Goal: Task Accomplishment & Management: Manage account settings

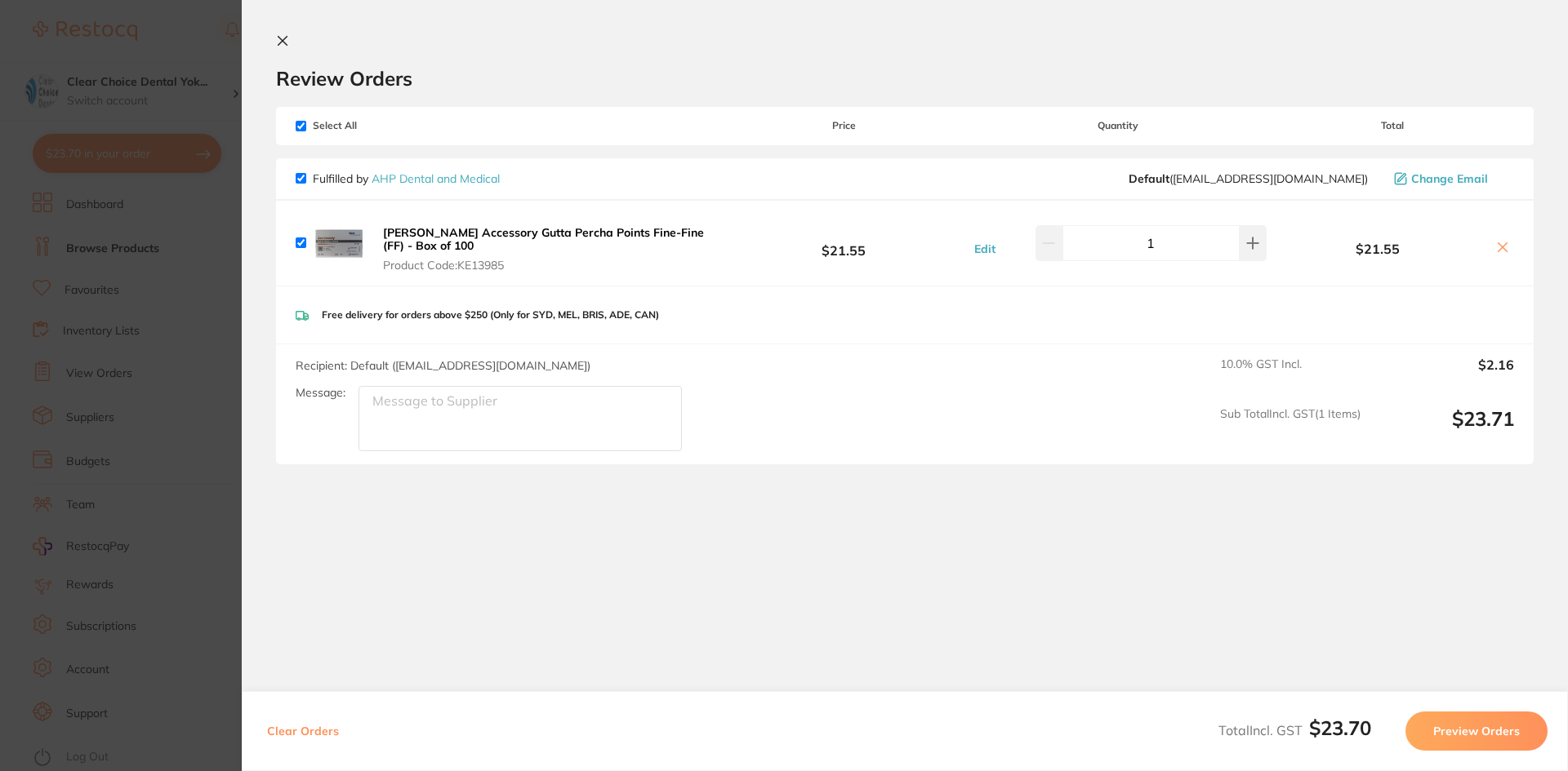
click at [112, 377] on section "Update RRP Set your pre negotiated price for this item. Item Agreed RRP (excl. …" at bounding box center [784, 386] width 1568 height 771
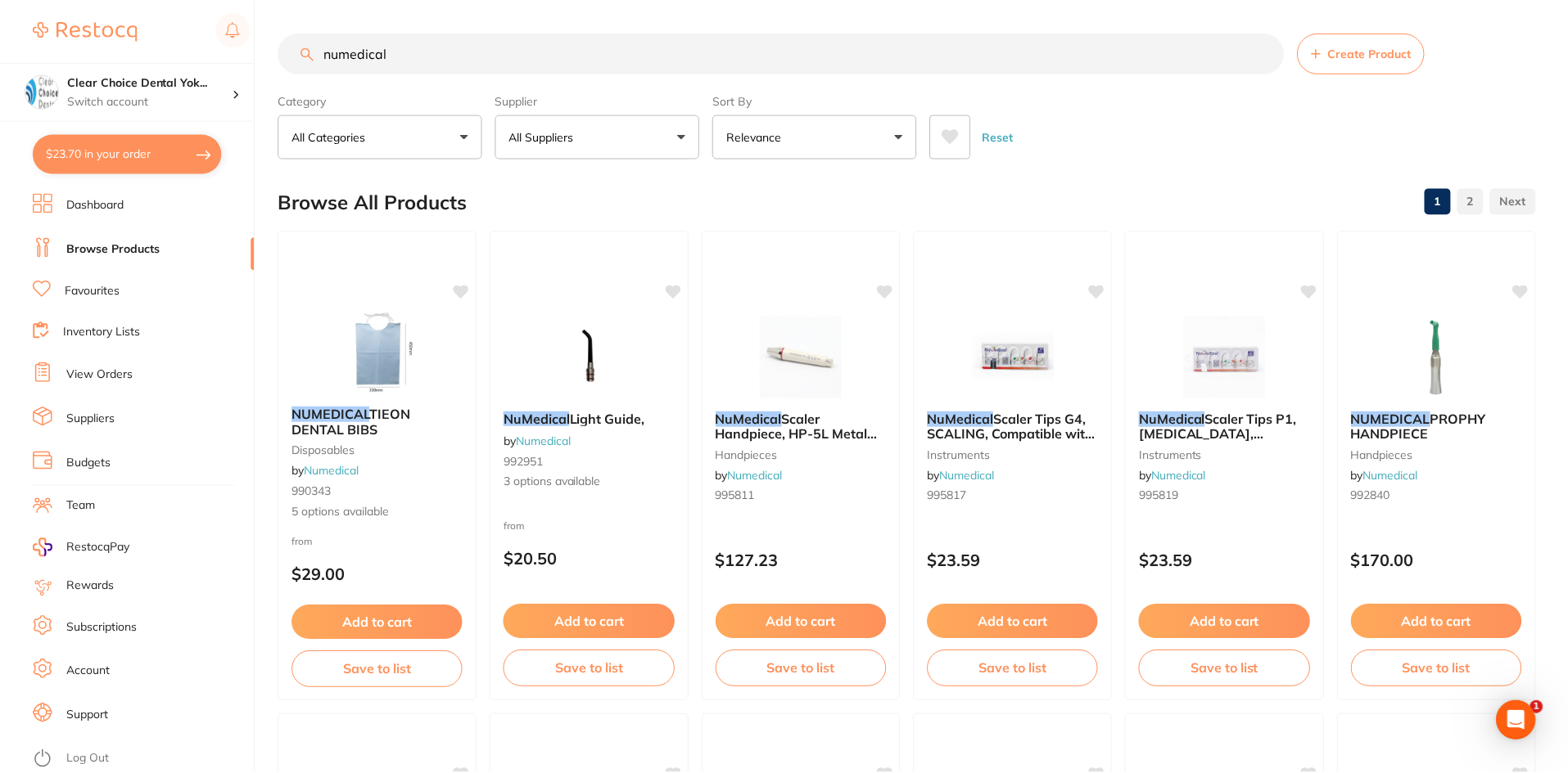
scroll to position [1964, 0]
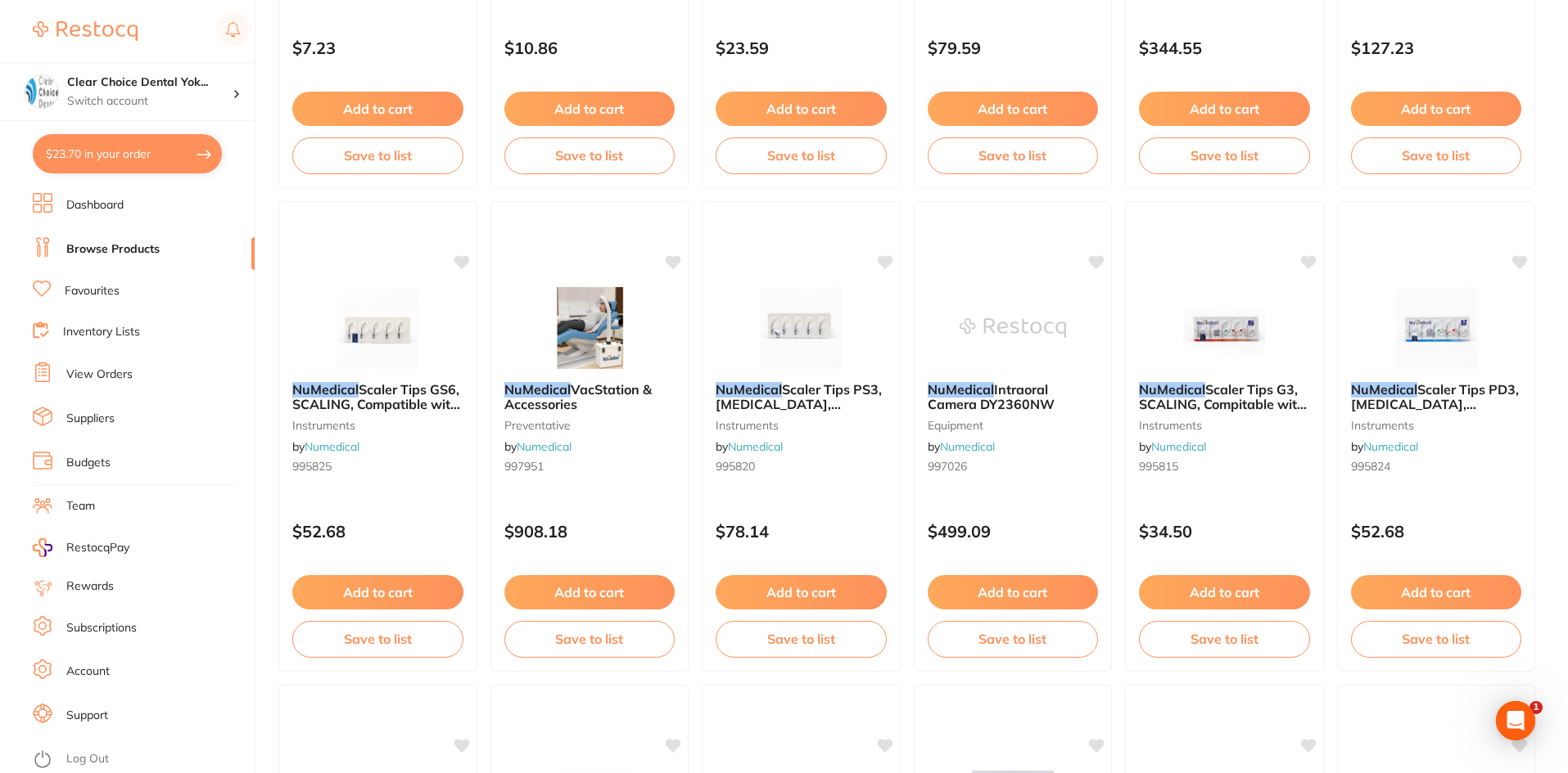
click at [94, 373] on link "View Orders" at bounding box center [98, 375] width 66 height 17
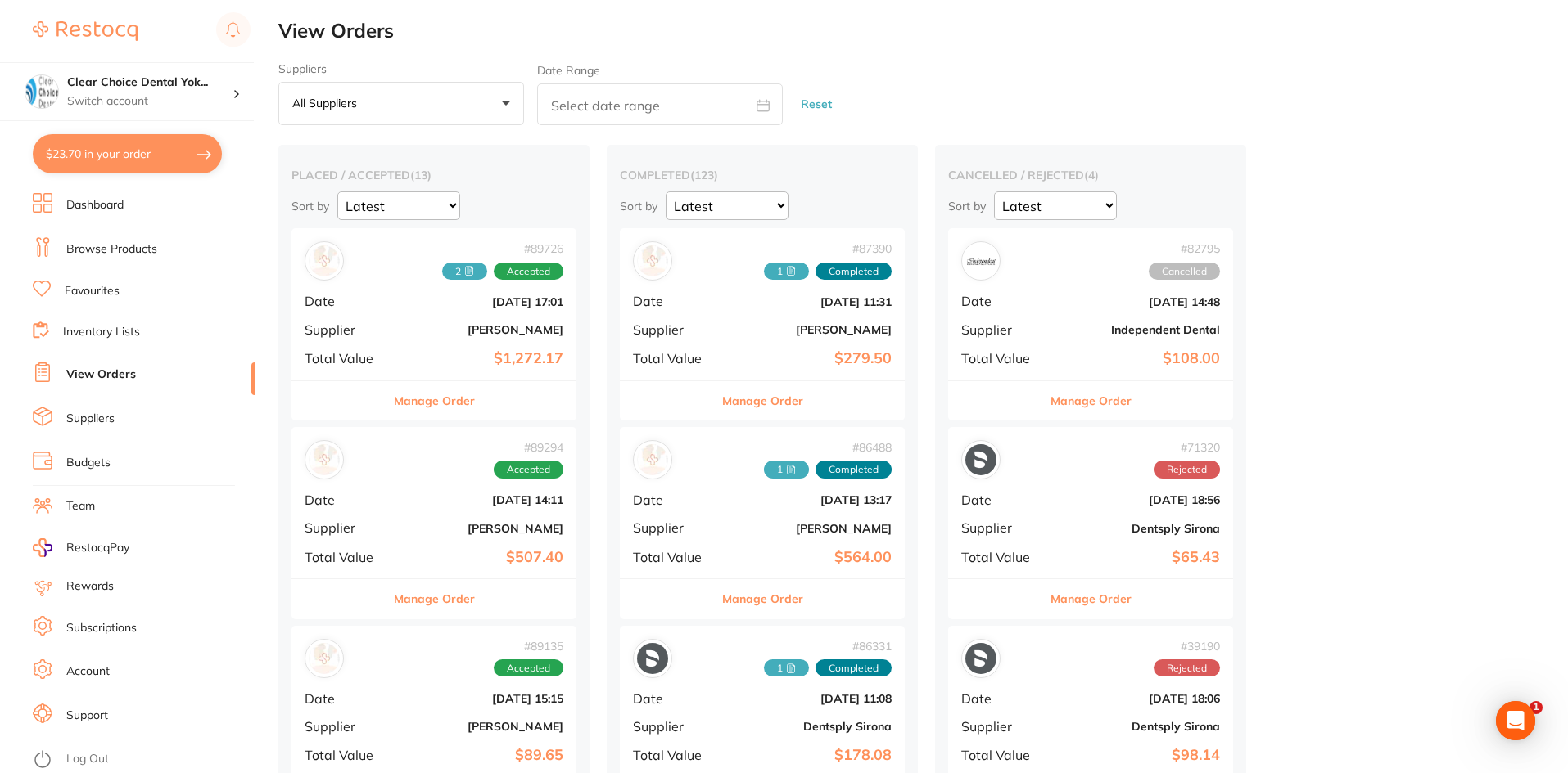
click at [100, 374] on link "View Orders" at bounding box center [100, 375] width 70 height 17
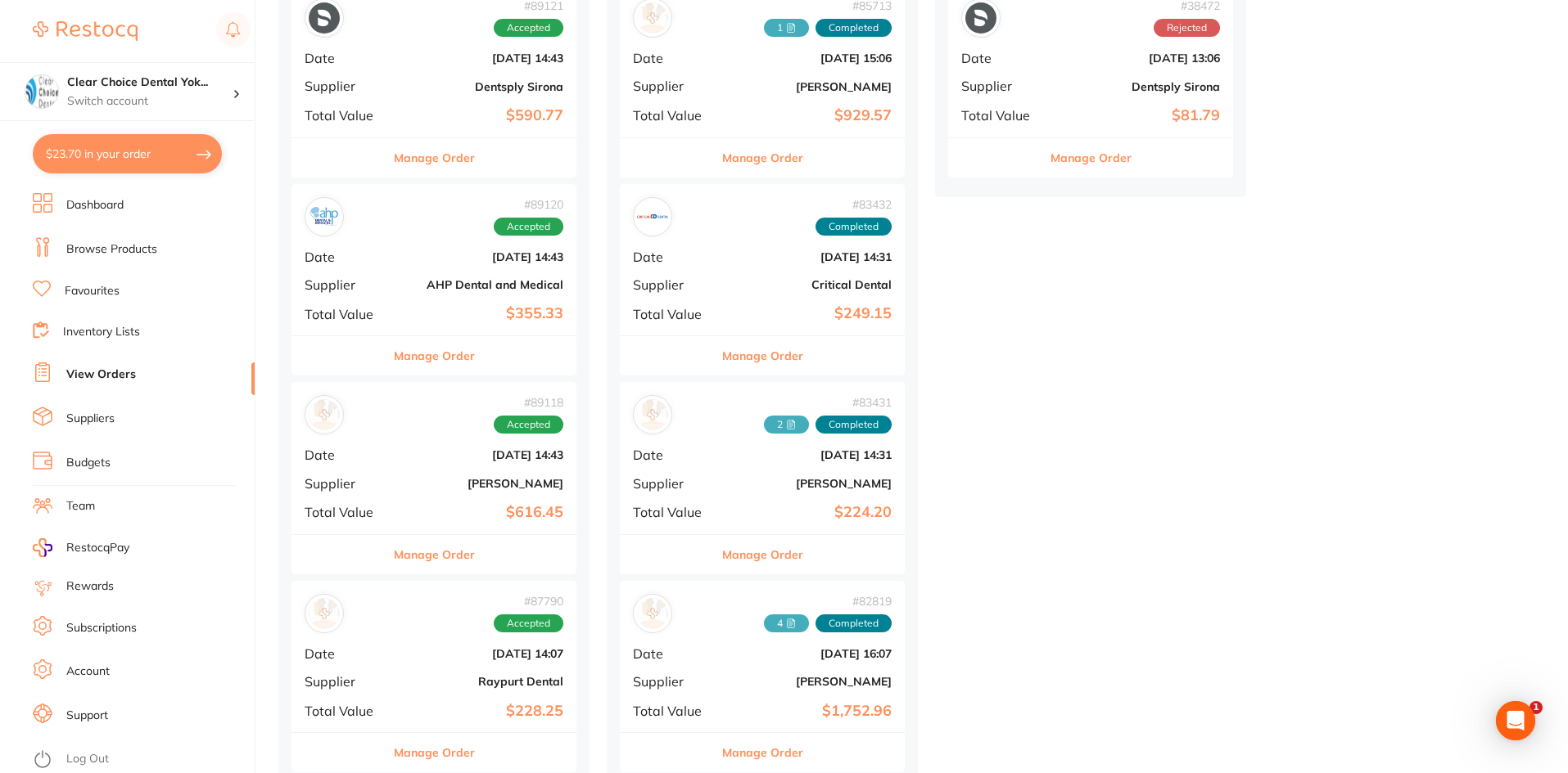
scroll to position [900, 0]
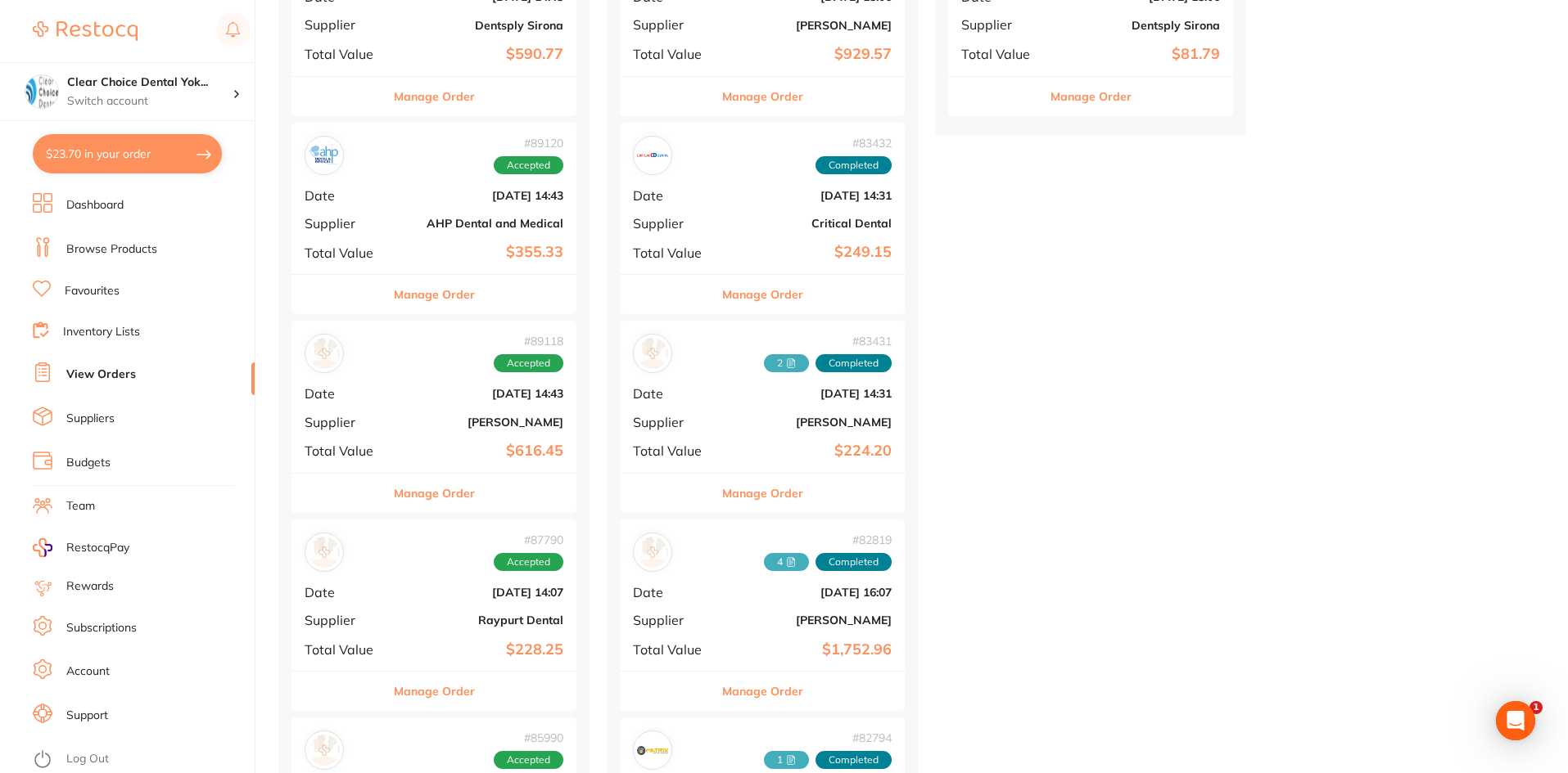
click at [419, 502] on button "Manage Order" at bounding box center [434, 494] width 81 height 39
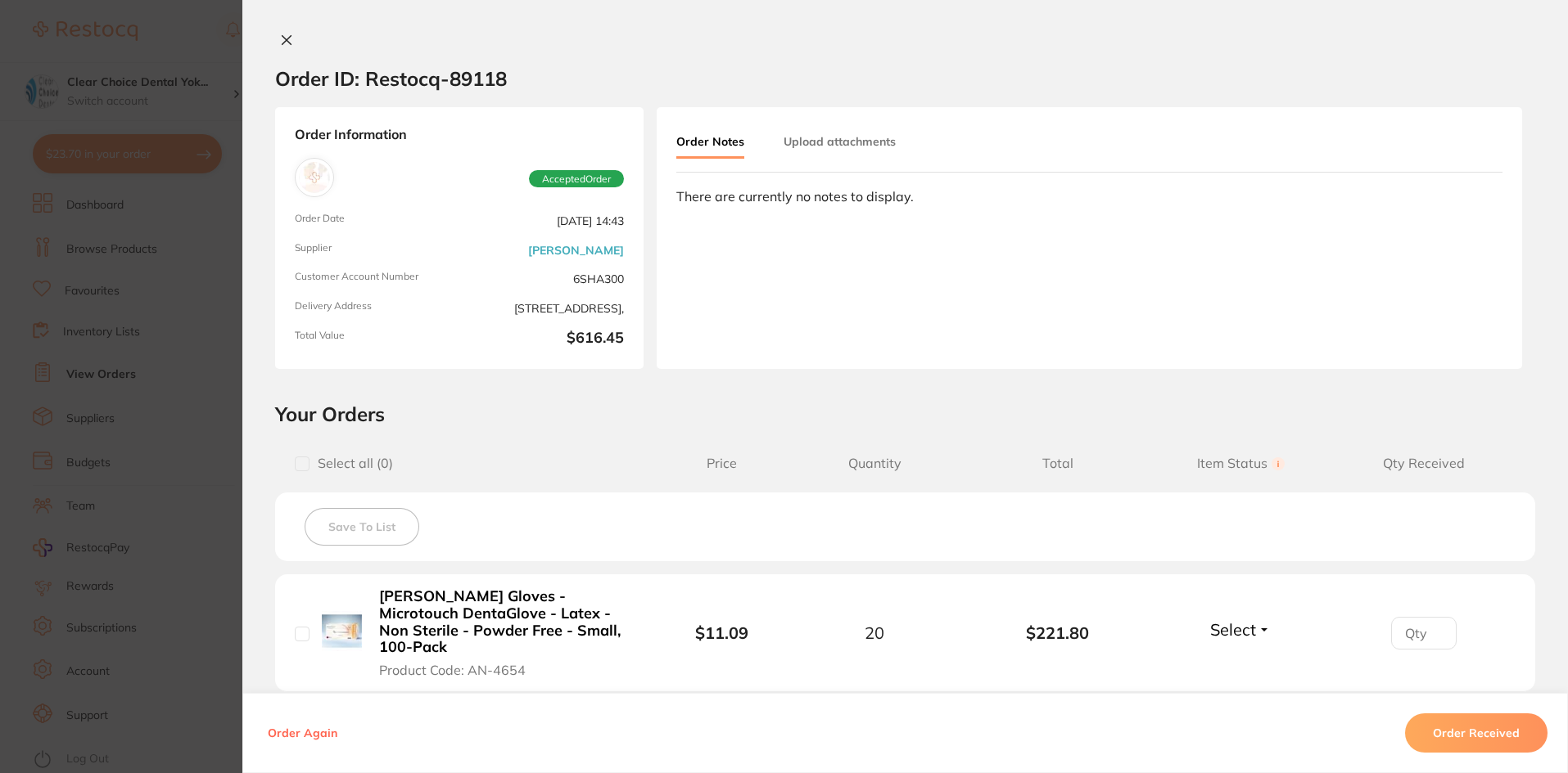
click at [842, 139] on button "Upload attachments" at bounding box center [839, 142] width 112 height 30
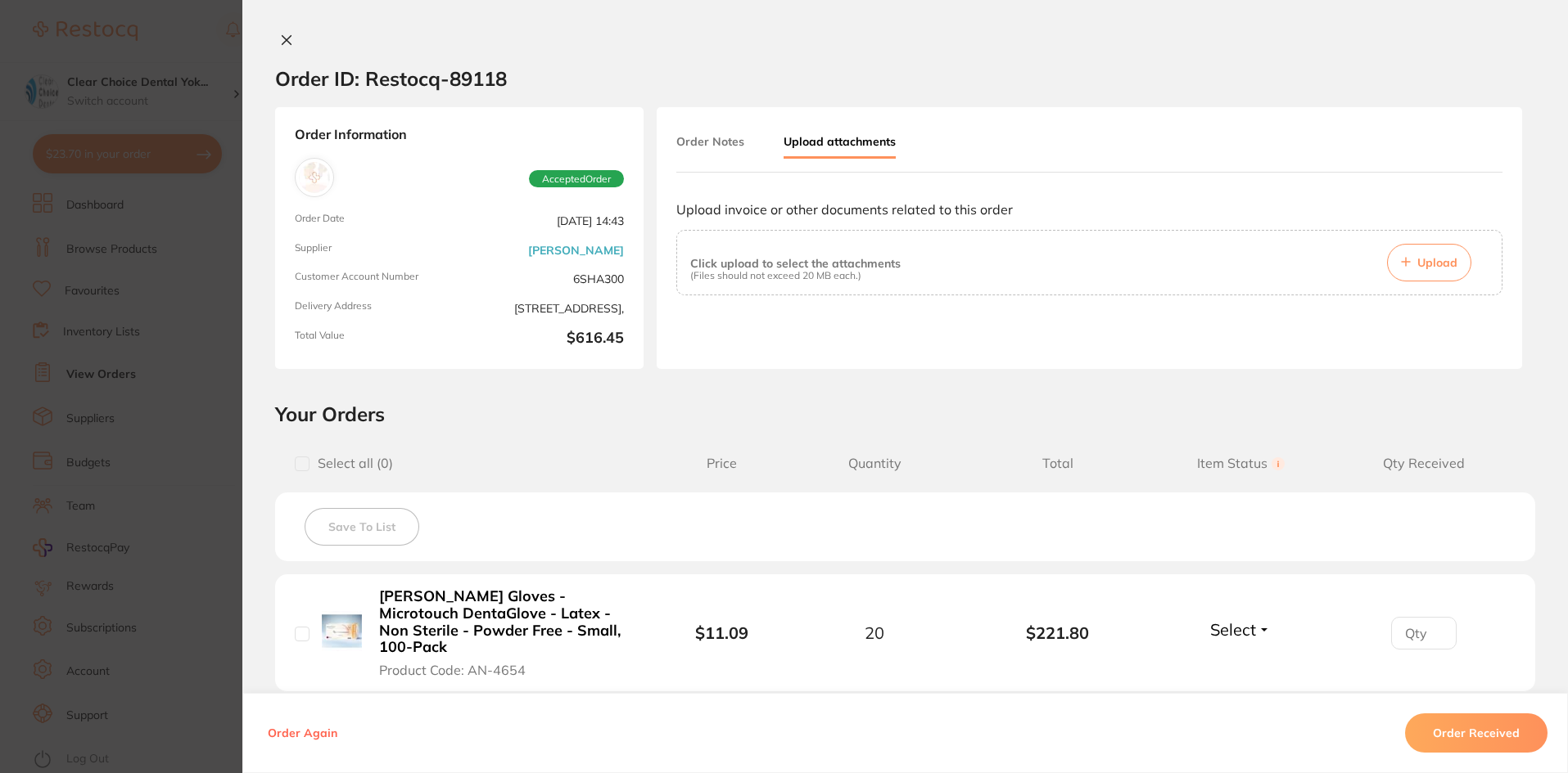
click at [1437, 266] on span "Upload" at bounding box center [1436, 263] width 40 height 15
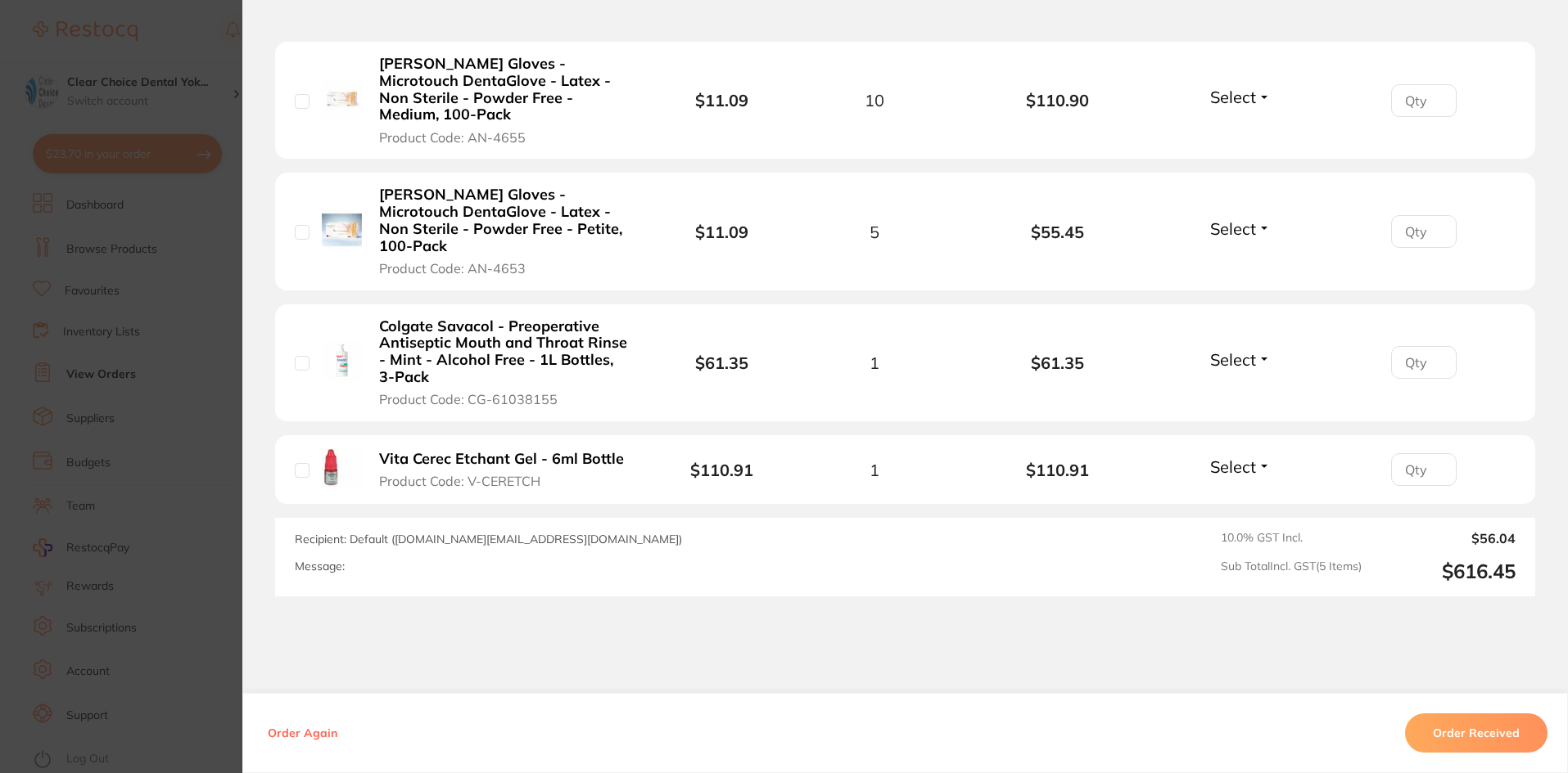
scroll to position [681, 0]
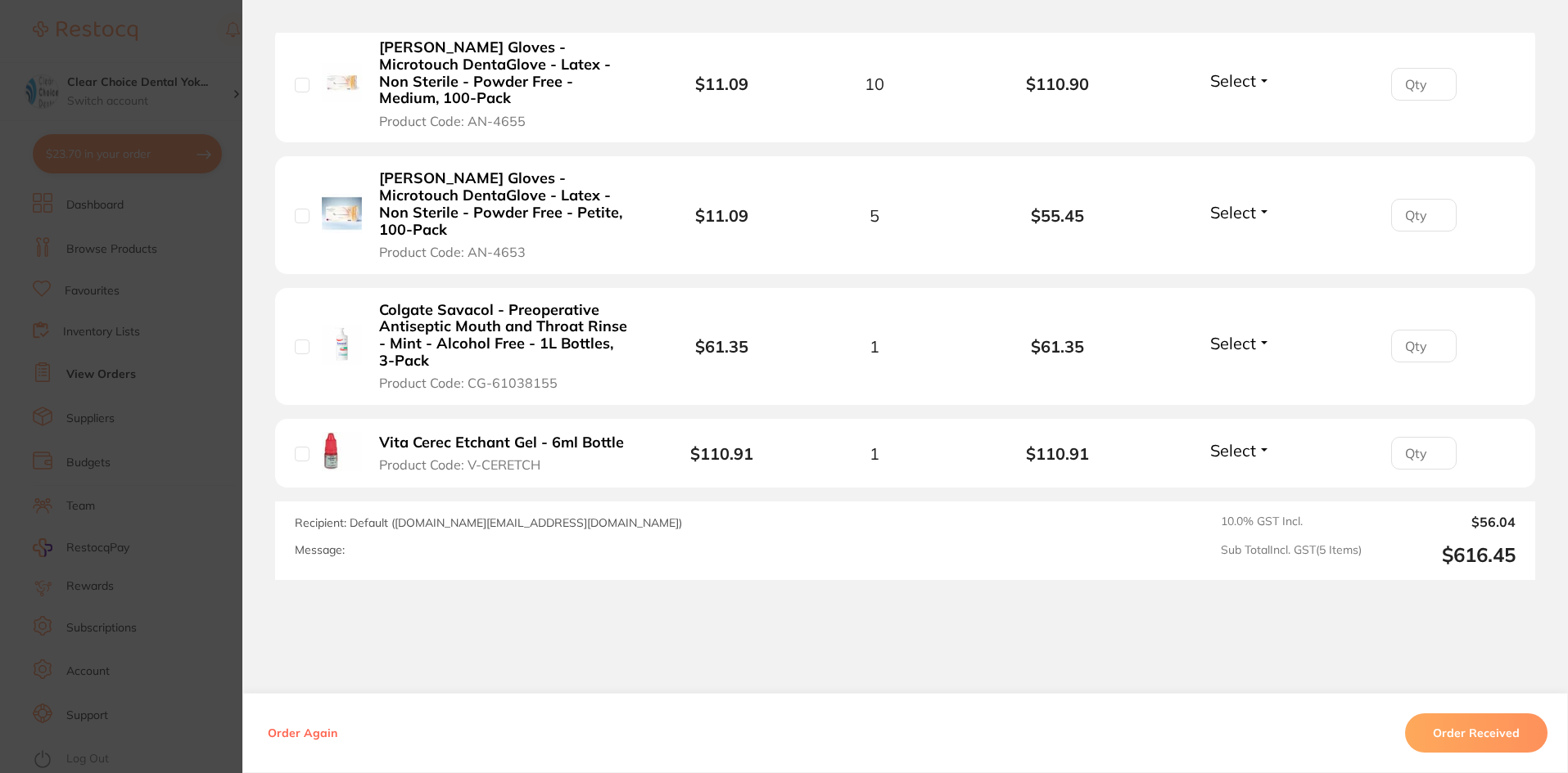
click at [213, 404] on section "Order ID: Restocq- 89118 Order Information Accepted Order Order Date [DATE] 14:…" at bounding box center [784, 386] width 1568 height 773
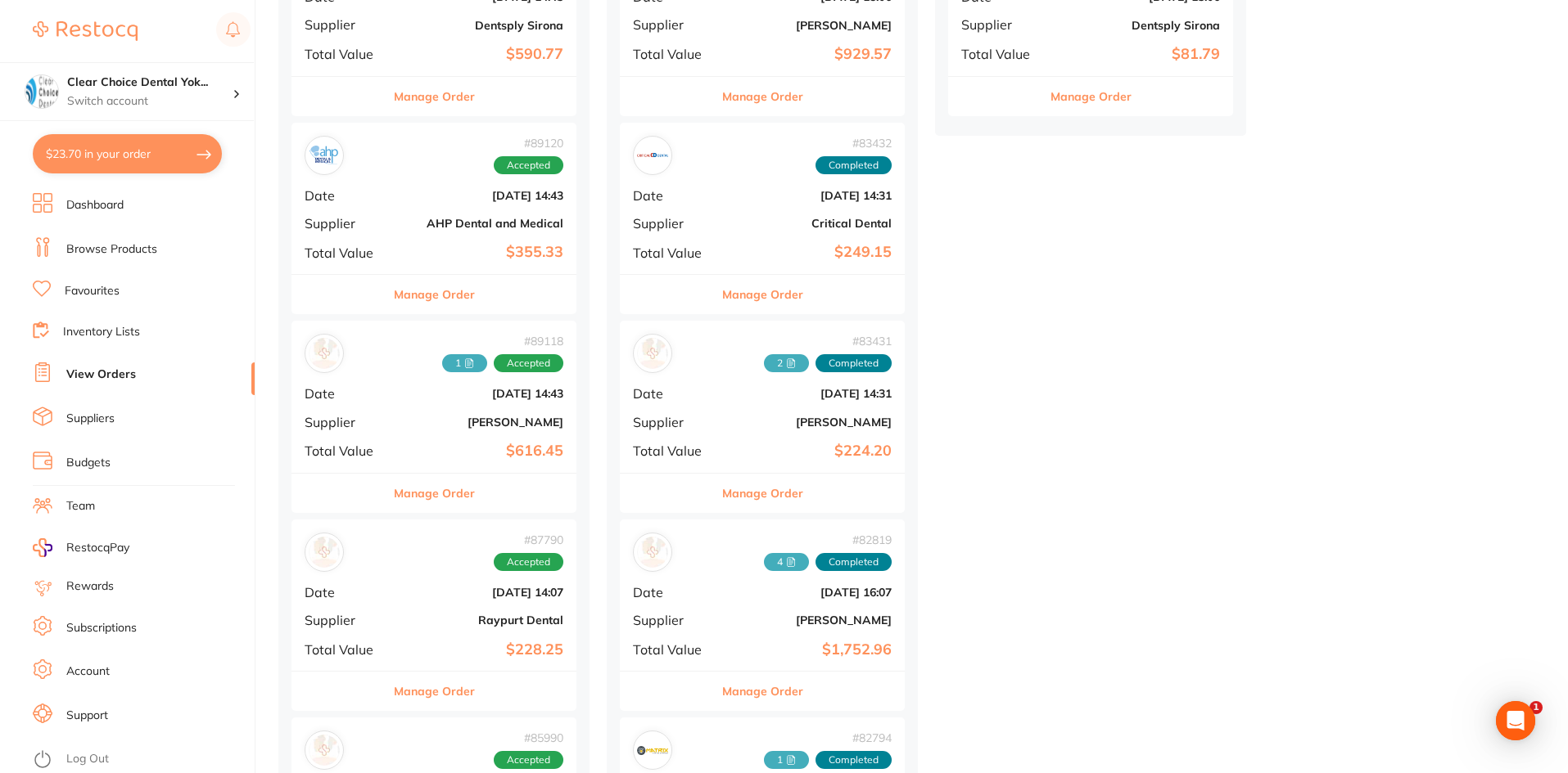
click at [118, 372] on link "View Orders" at bounding box center [100, 375] width 70 height 17
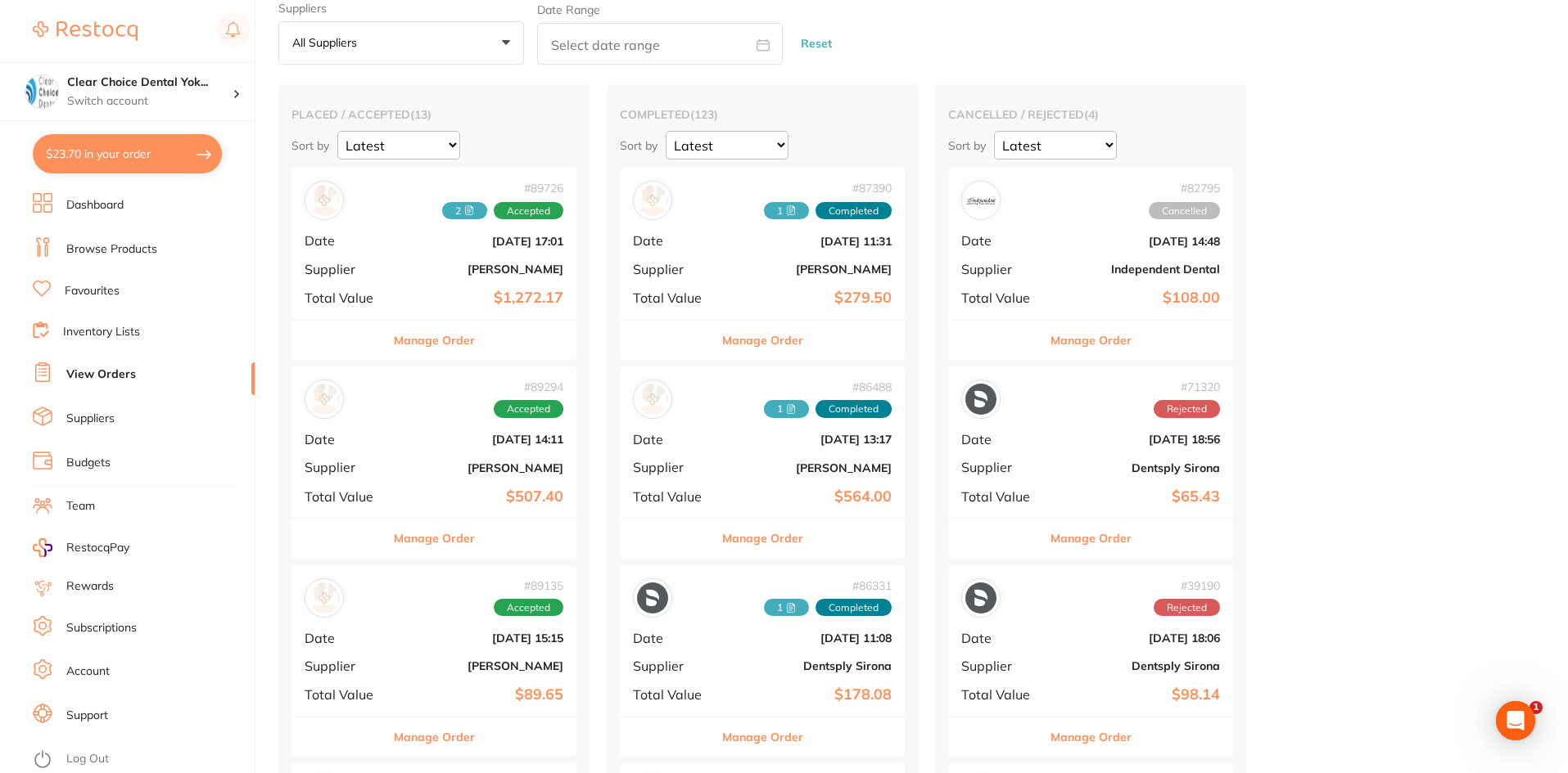
scroll to position [163, 0]
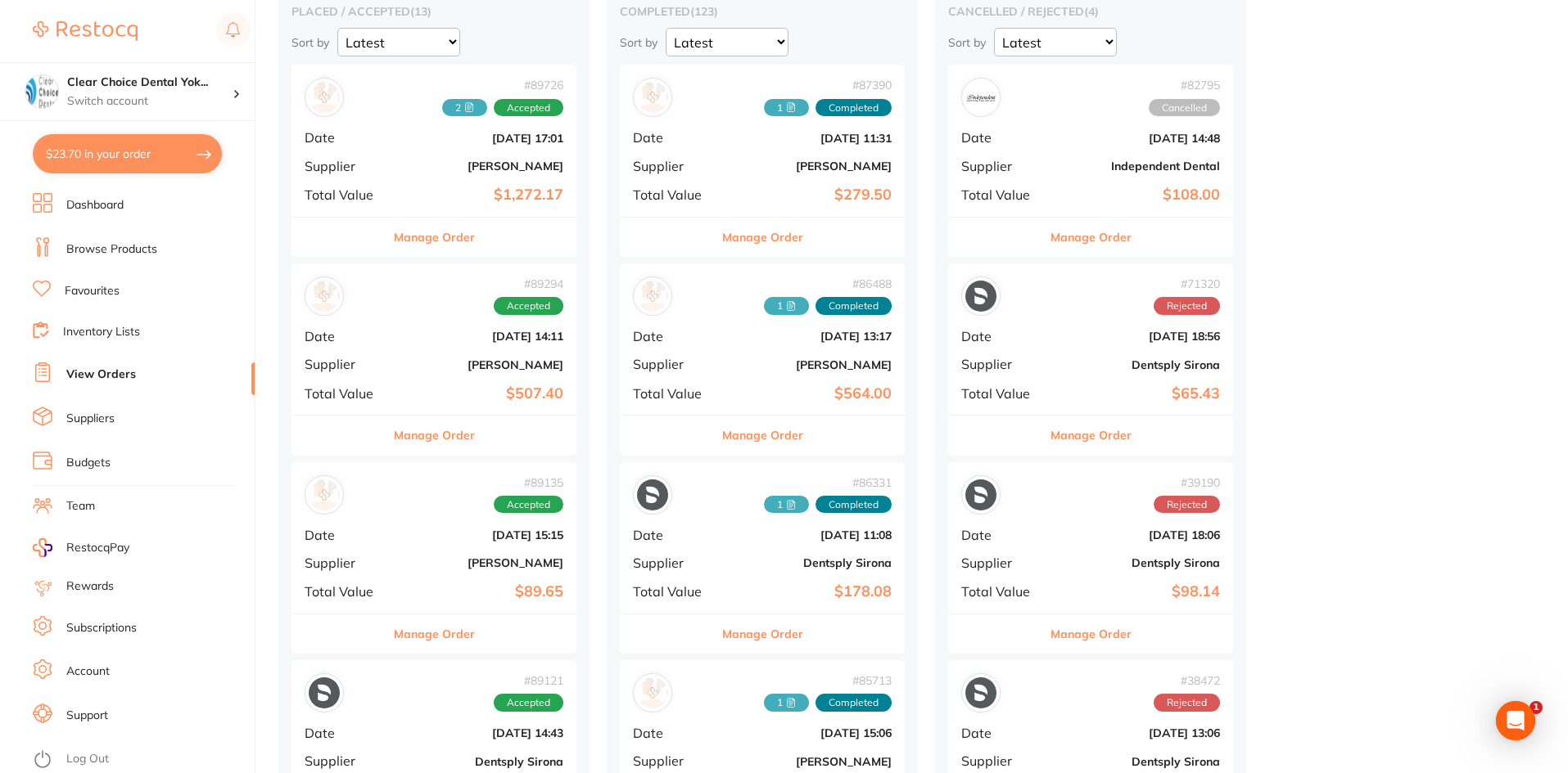
click at [470, 437] on button "Manage Order" at bounding box center [434, 436] width 81 height 39
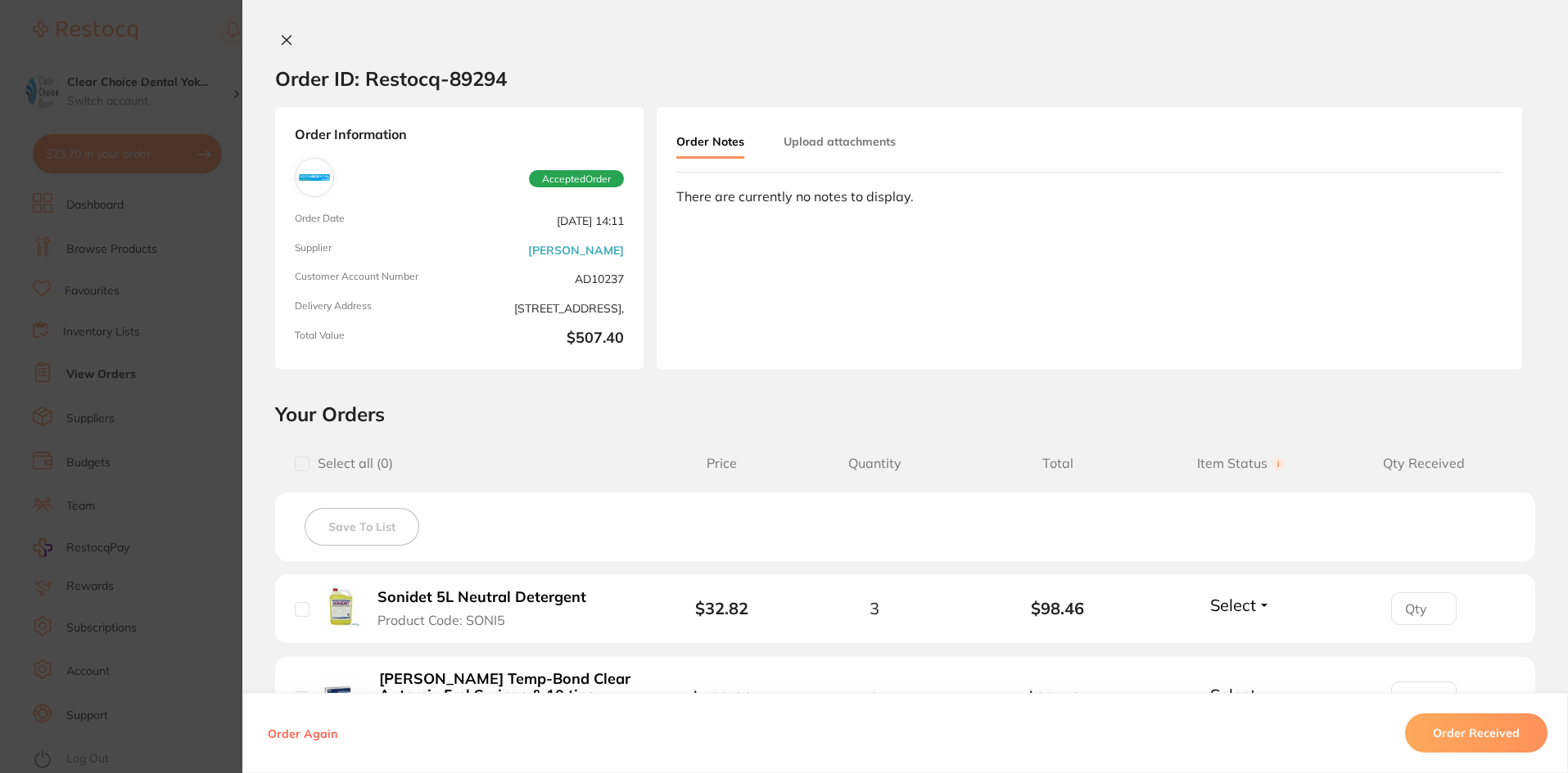
click at [819, 140] on button "Upload attachments" at bounding box center [839, 142] width 112 height 30
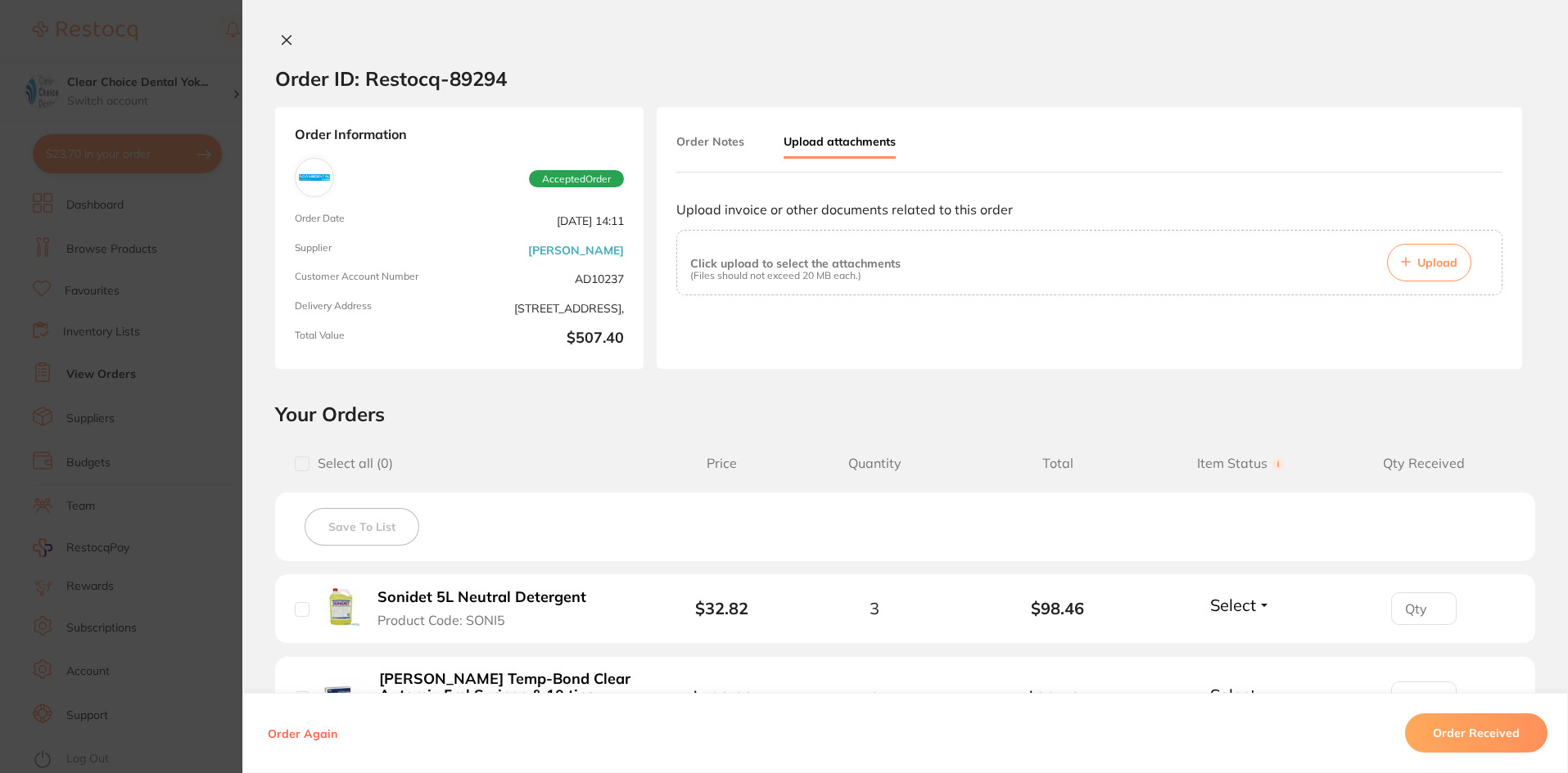
click at [1427, 266] on span "Upload" at bounding box center [1436, 263] width 40 height 15
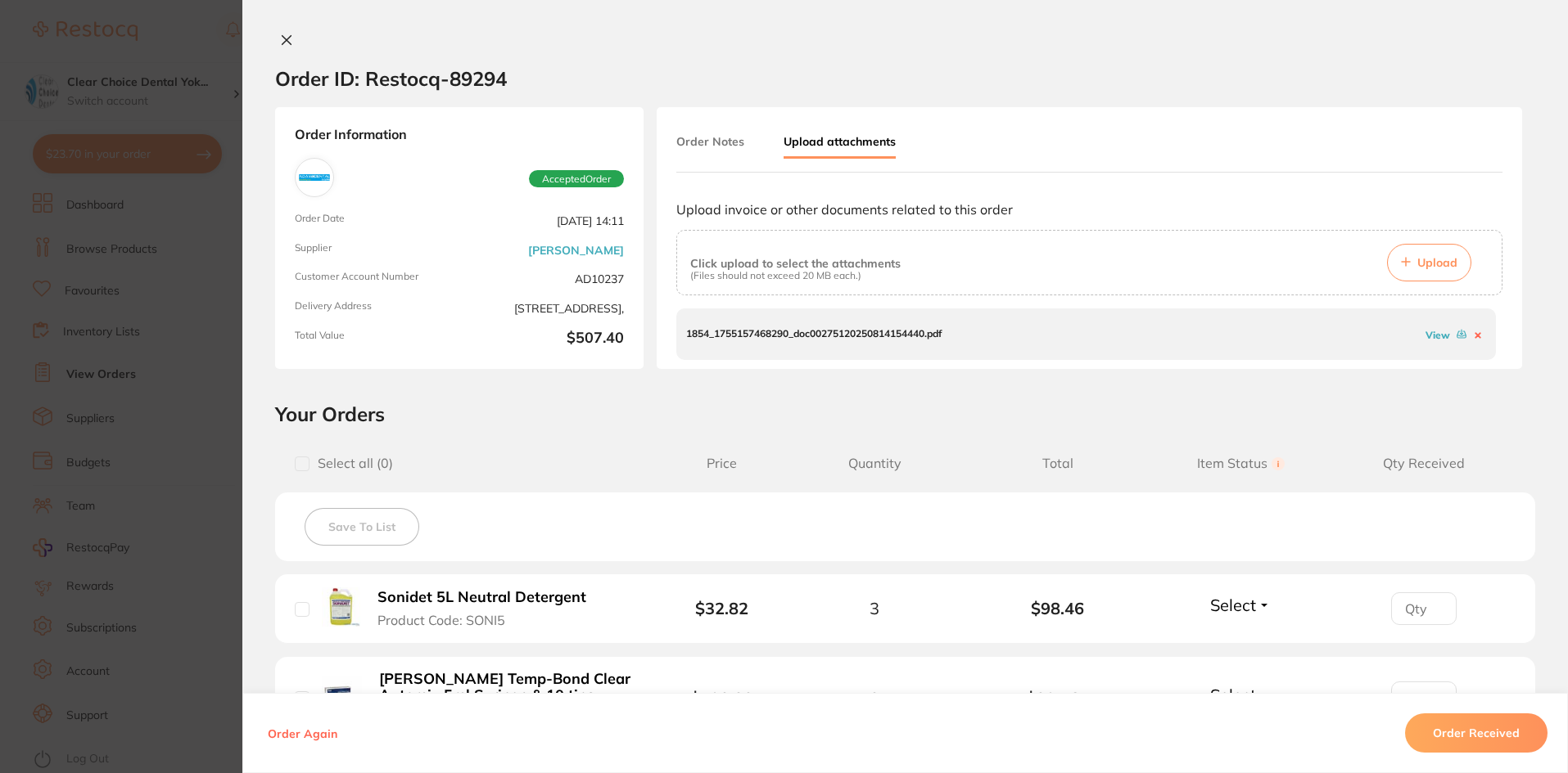
click at [136, 159] on section "Order ID: Restocq- 89294 Order Information Accepted Order Order Date [DATE] 14:…" at bounding box center [784, 386] width 1568 height 773
